Goal: Information Seeking & Learning: Check status

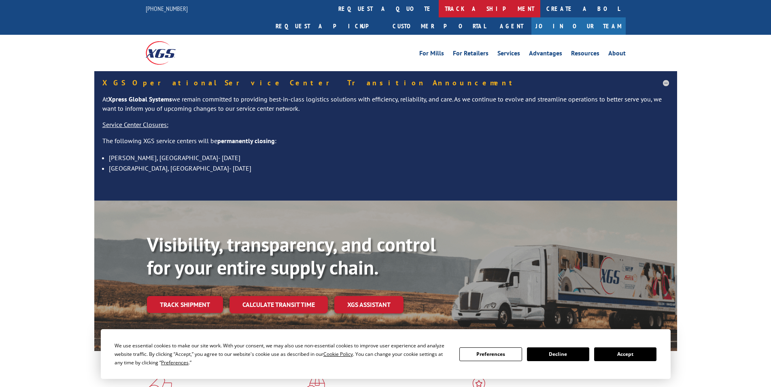
click at [439, 10] on link "track a shipment" at bounding box center [490, 8] width 102 height 17
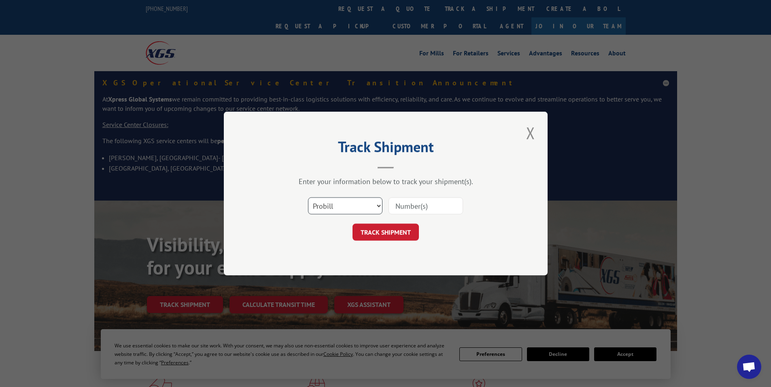
click at [357, 198] on select "Select category... Probill BOL PO" at bounding box center [345, 206] width 74 height 17
select select "bol"
click at [308, 198] on select "Select category... Probill BOL PO" at bounding box center [345, 206] width 74 height 17
click at [397, 212] on input at bounding box center [426, 206] width 74 height 17
paste input "5959165"
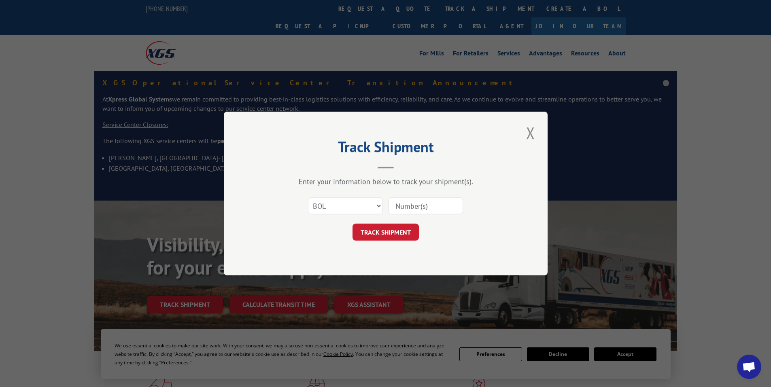
type input "5959165"
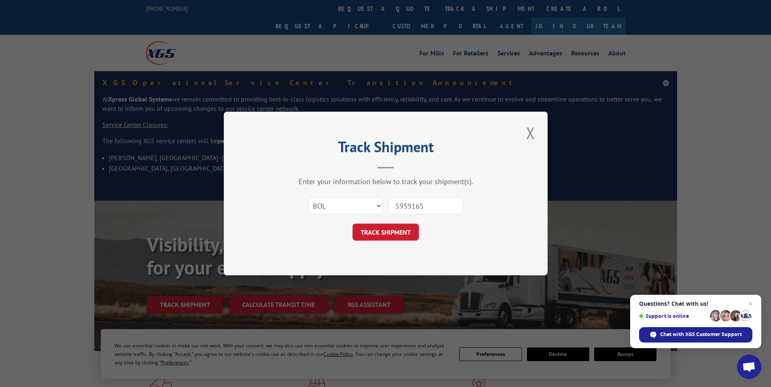
click button "TRACK SHIPMENT" at bounding box center [386, 232] width 66 height 17
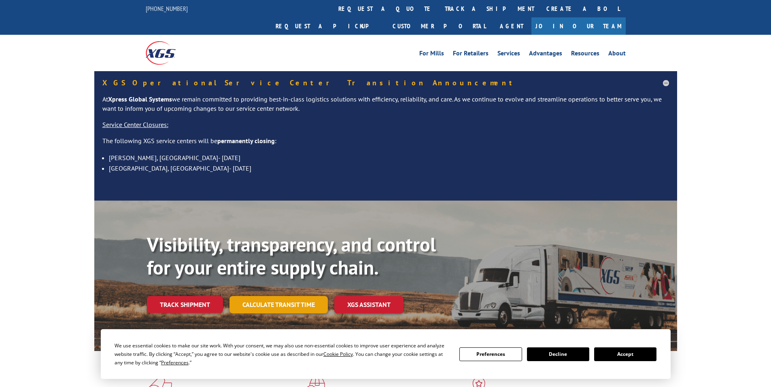
click at [302, 296] on link "Calculate transit time" at bounding box center [279, 304] width 98 height 17
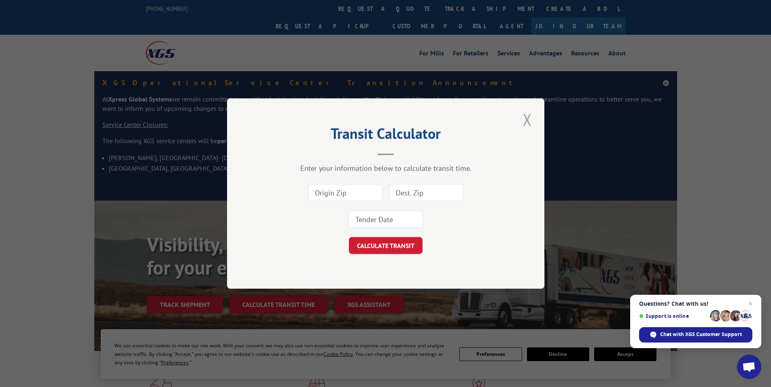
click at [527, 120] on button "Close modal" at bounding box center [528, 119] width 14 height 22
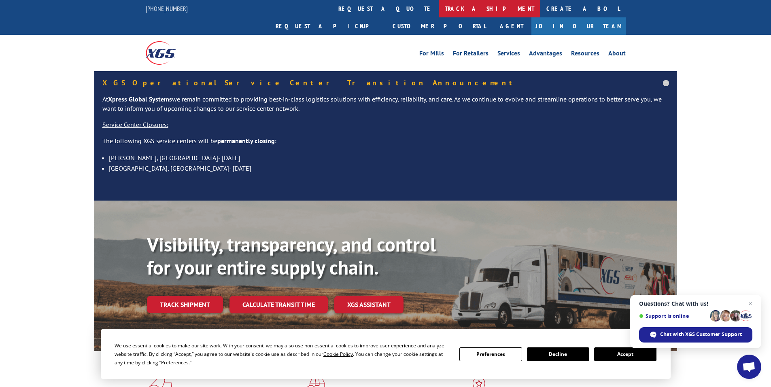
click at [439, 11] on link "track a shipment" at bounding box center [490, 8] width 102 height 17
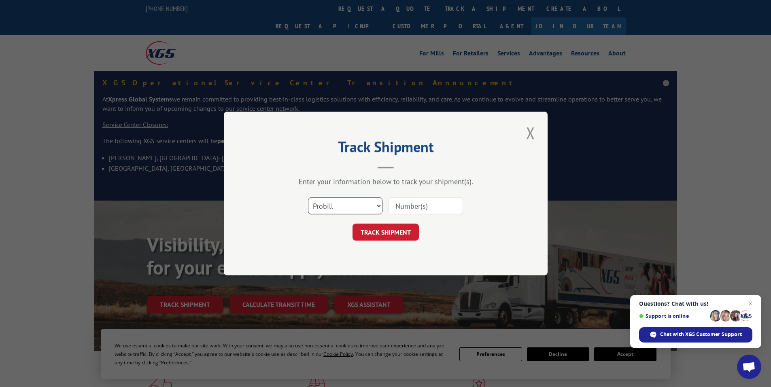
click at [354, 204] on select "Select category... Probill BOL PO" at bounding box center [345, 206] width 74 height 17
select select "bol"
click at [308, 198] on select "Select category... Probill BOL PO" at bounding box center [345, 206] width 74 height 17
click at [400, 216] on div "Select category... Probill BOL PO" at bounding box center [385, 206] width 243 height 27
click at [404, 210] on input at bounding box center [426, 206] width 74 height 17
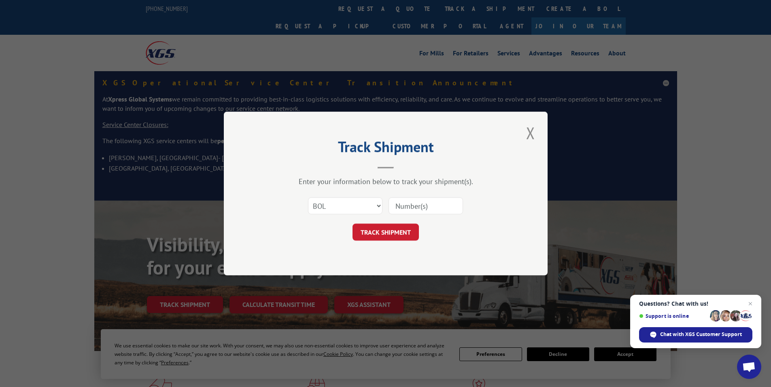
paste input "54388530"
type input "54388530"
click button "TRACK SHIPMENT" at bounding box center [386, 232] width 66 height 17
